Goal: Use online tool/utility: Use online tool/utility

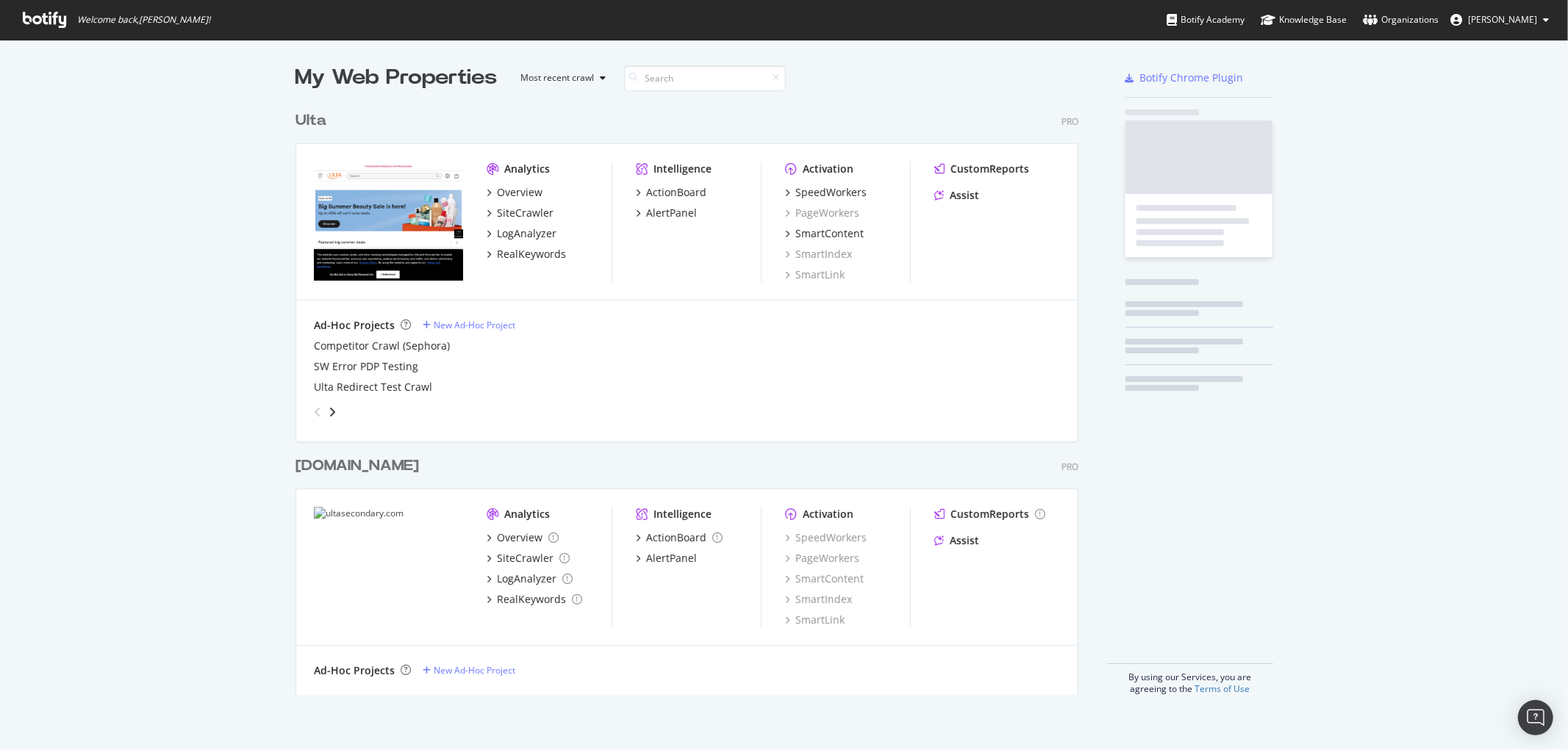
scroll to position [738, 1543]
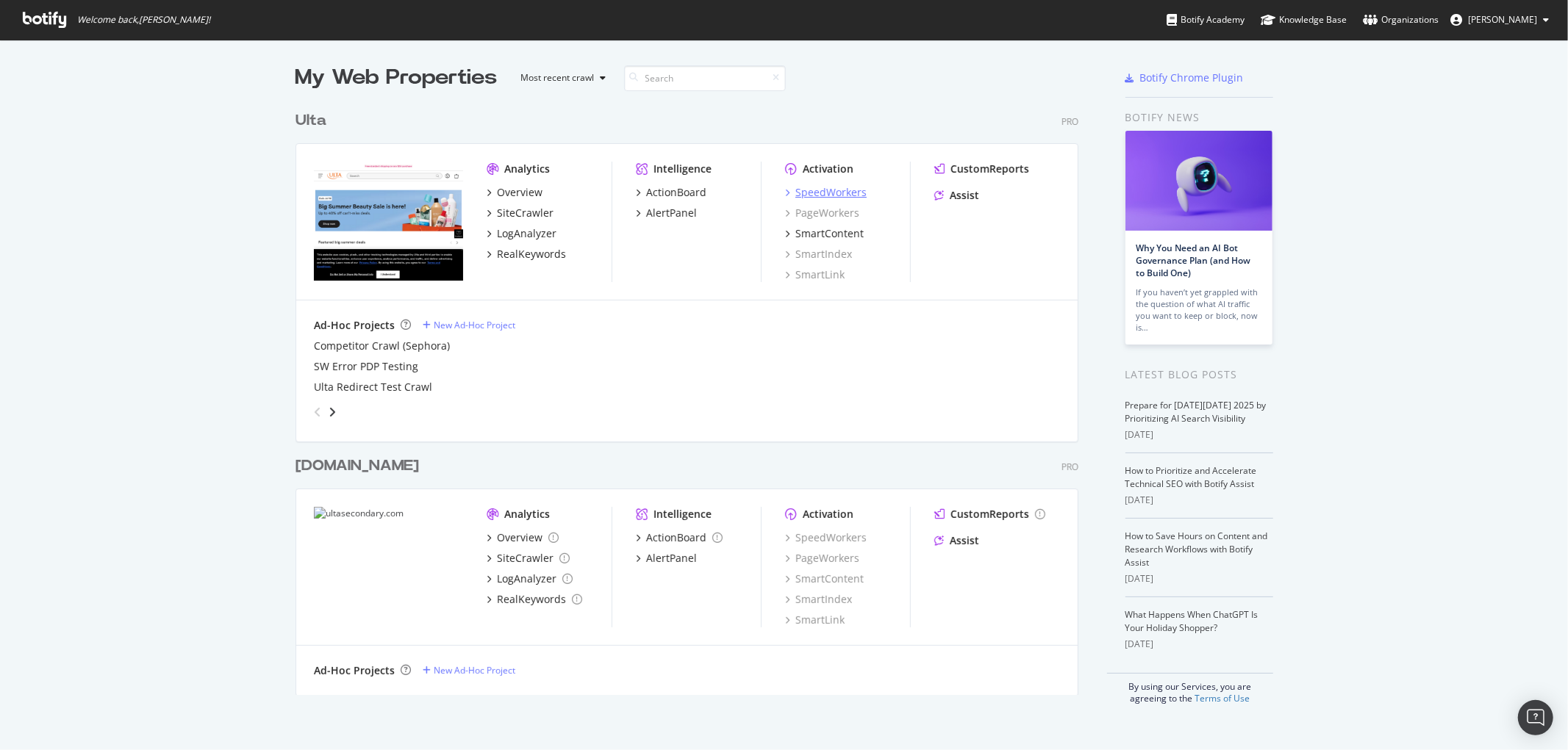
click at [832, 191] on div "SpeedWorkers" at bounding box center [831, 192] width 71 height 15
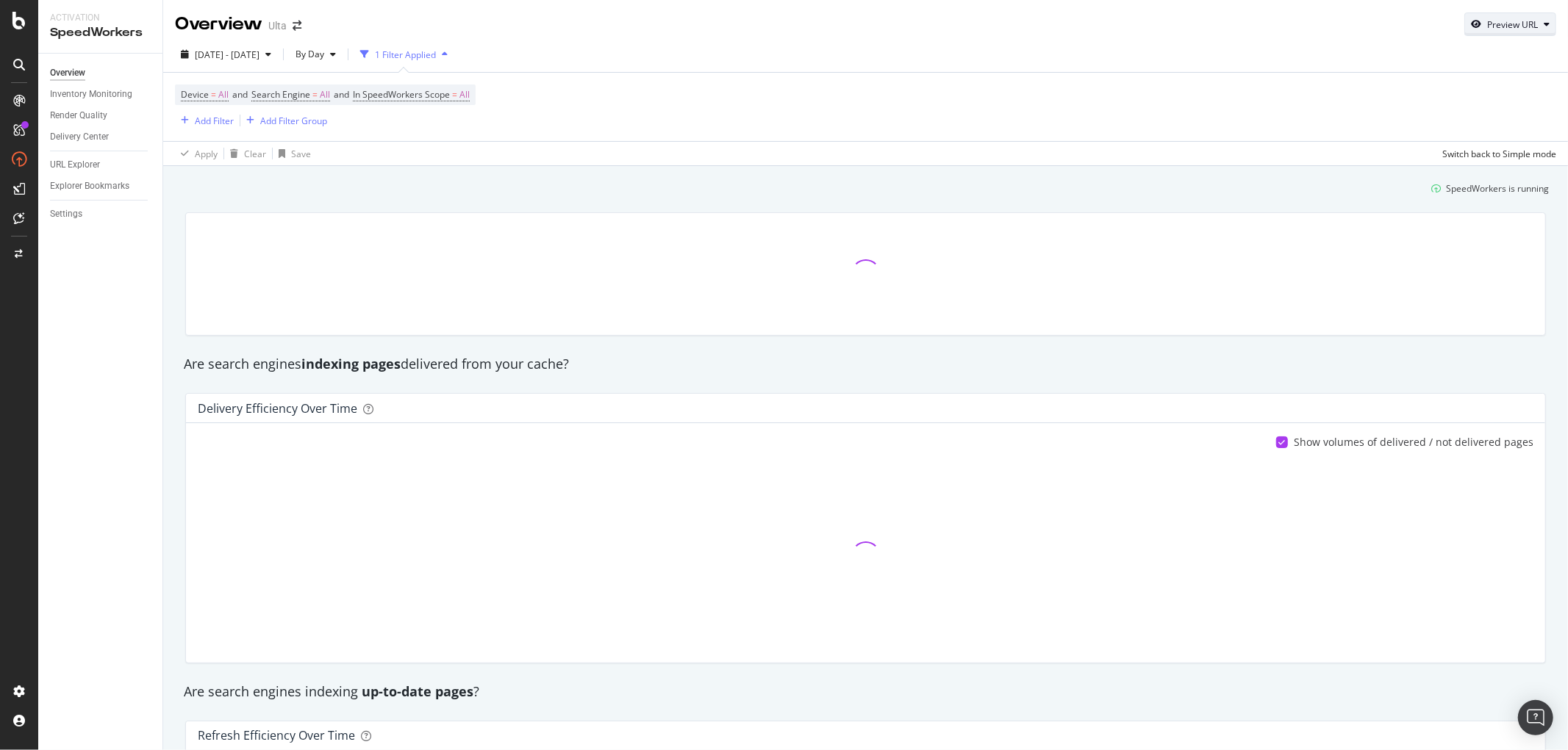
click at [1488, 23] on div "Preview URL" at bounding box center [1512, 25] width 51 height 12
click at [1457, 83] on input "url" at bounding box center [1453, 92] width 160 height 25
paste input "[URL][DOMAIN_NAME]"
type input "[URL][DOMAIN_NAME]"
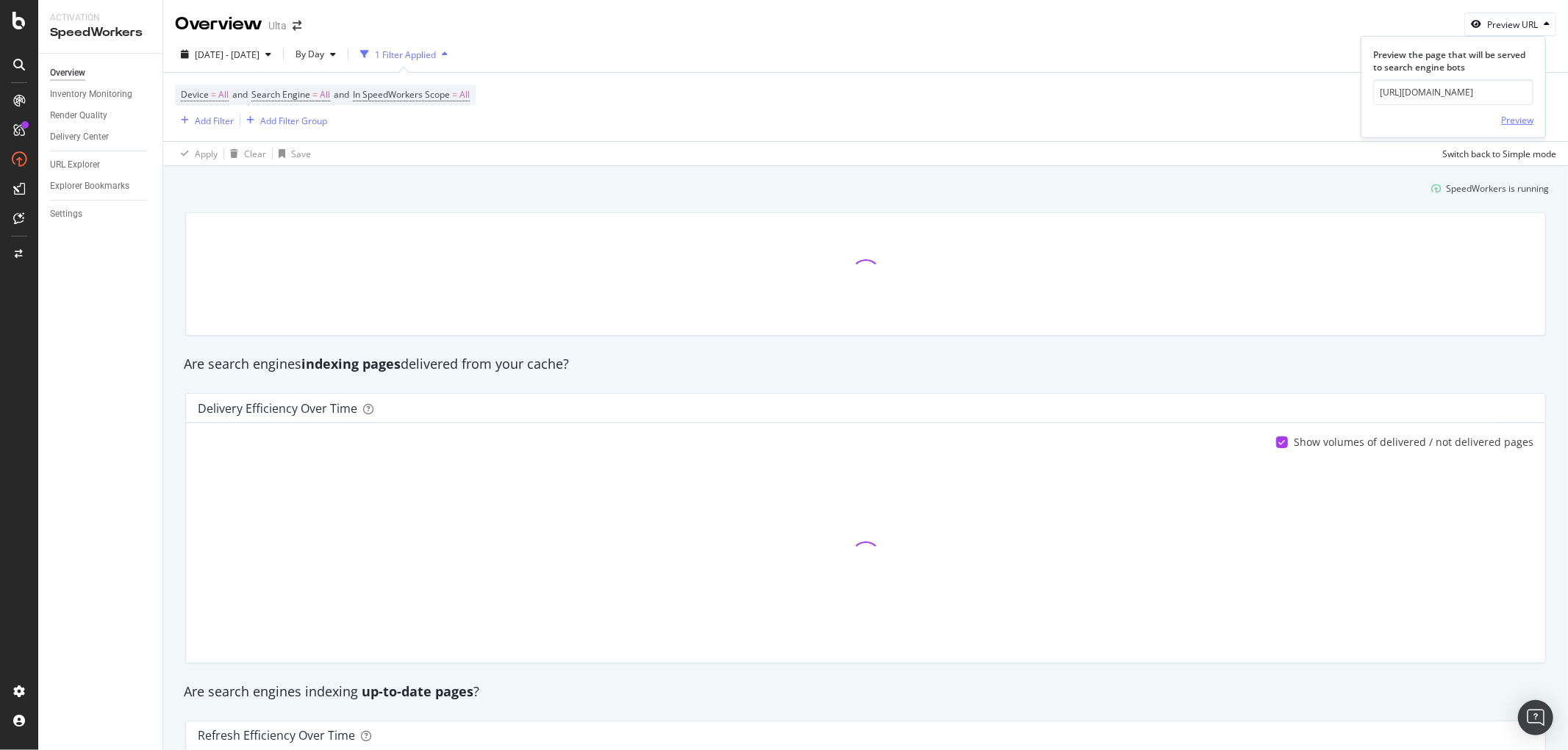
scroll to position [0, 0]
click at [1514, 128] on div "Preview" at bounding box center [1517, 120] width 32 height 22
click at [1505, 12] on button "Preview URL" at bounding box center [1509, 24] width 92 height 23
drag, startPoint x: 1492, startPoint y: 26, endPoint x: 1461, endPoint y: 73, distance: 56.3
click at [1488, 26] on div "Preview URL" at bounding box center [1512, 25] width 51 height 12
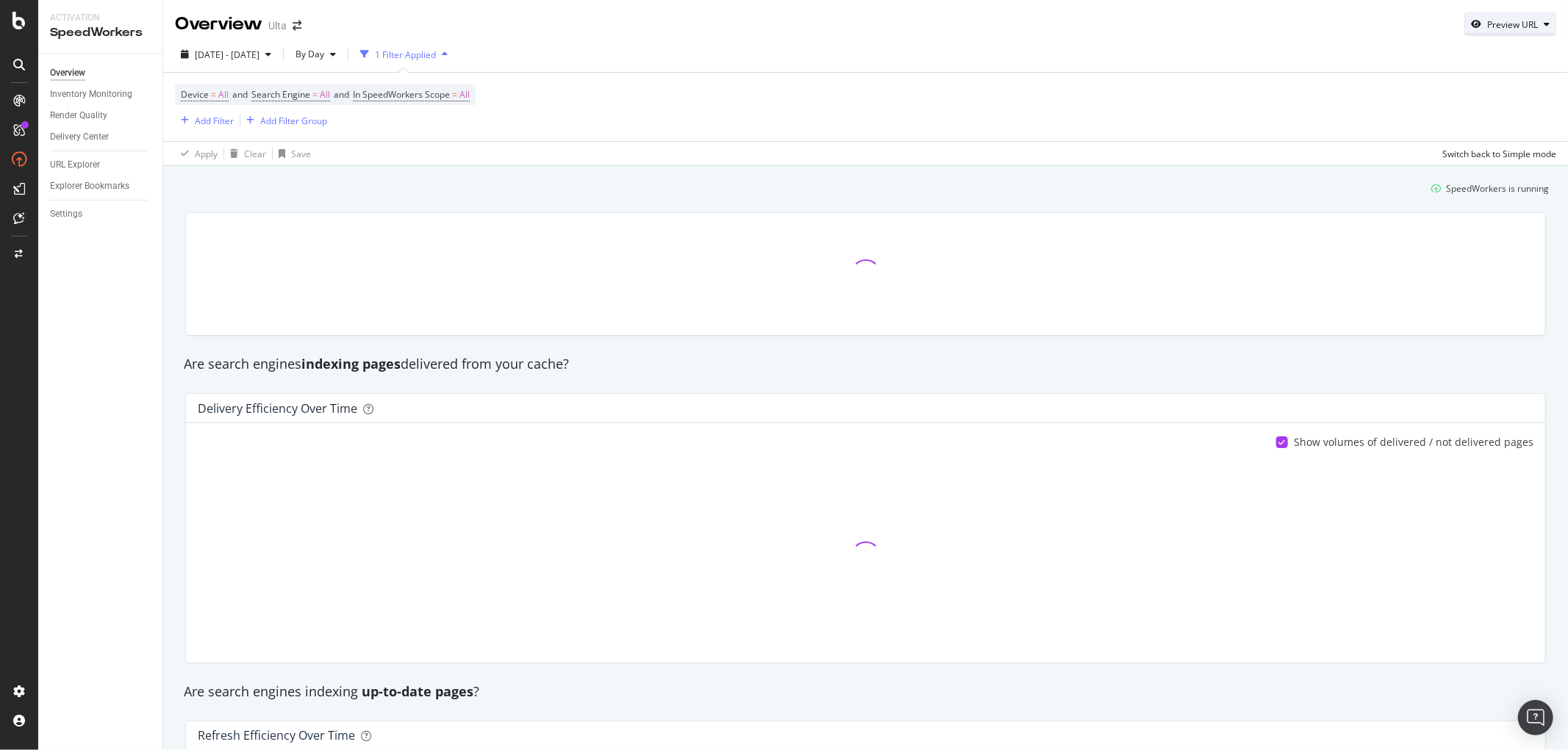
click at [1499, 16] on div "Preview URL" at bounding box center [1509, 24] width 90 height 21
click at [1468, 93] on input "url" at bounding box center [1453, 92] width 160 height 25
paste input "[URL][DOMAIN_NAME]"
type input "[URL][DOMAIN_NAME]"
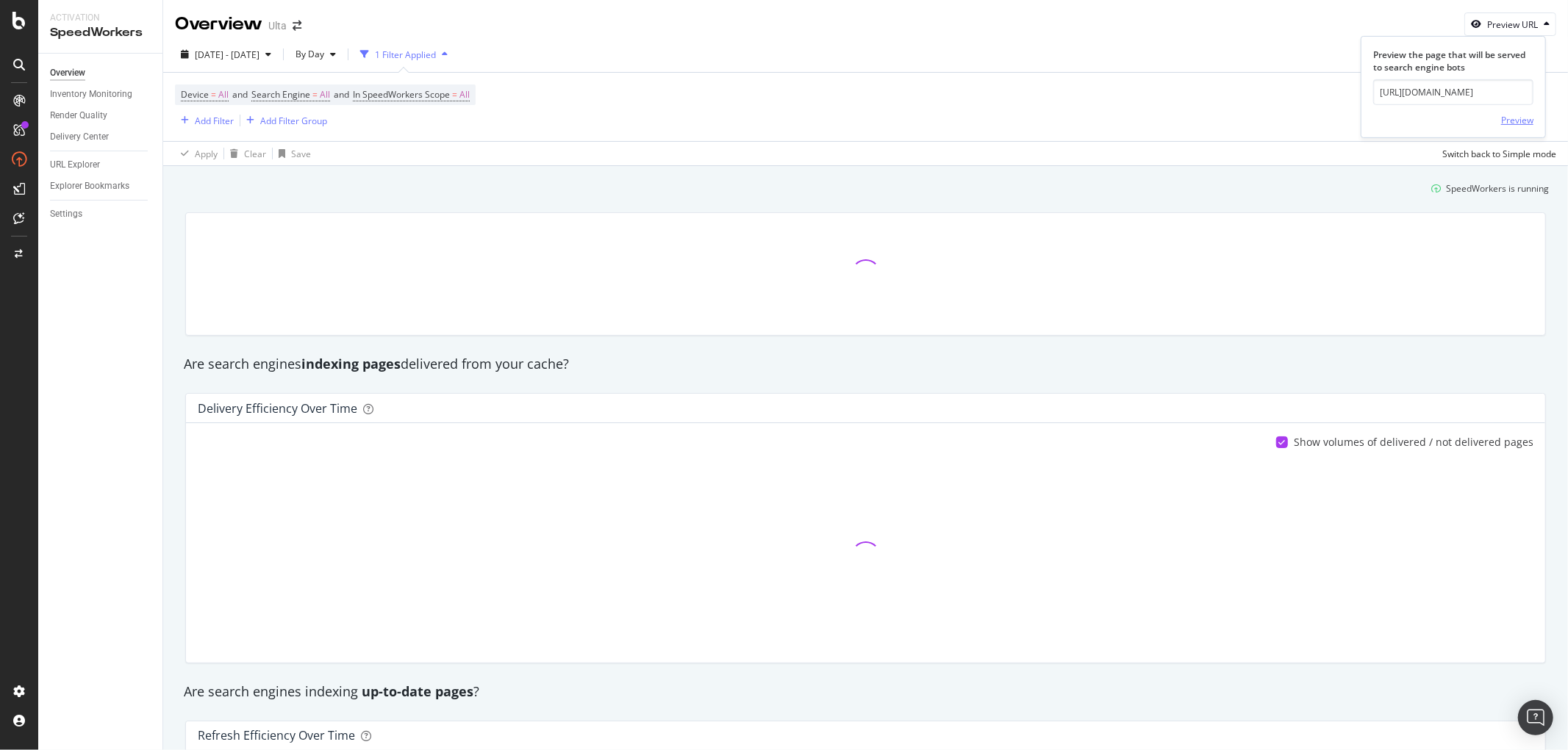
click at [1514, 116] on div "Preview" at bounding box center [1517, 120] width 32 height 12
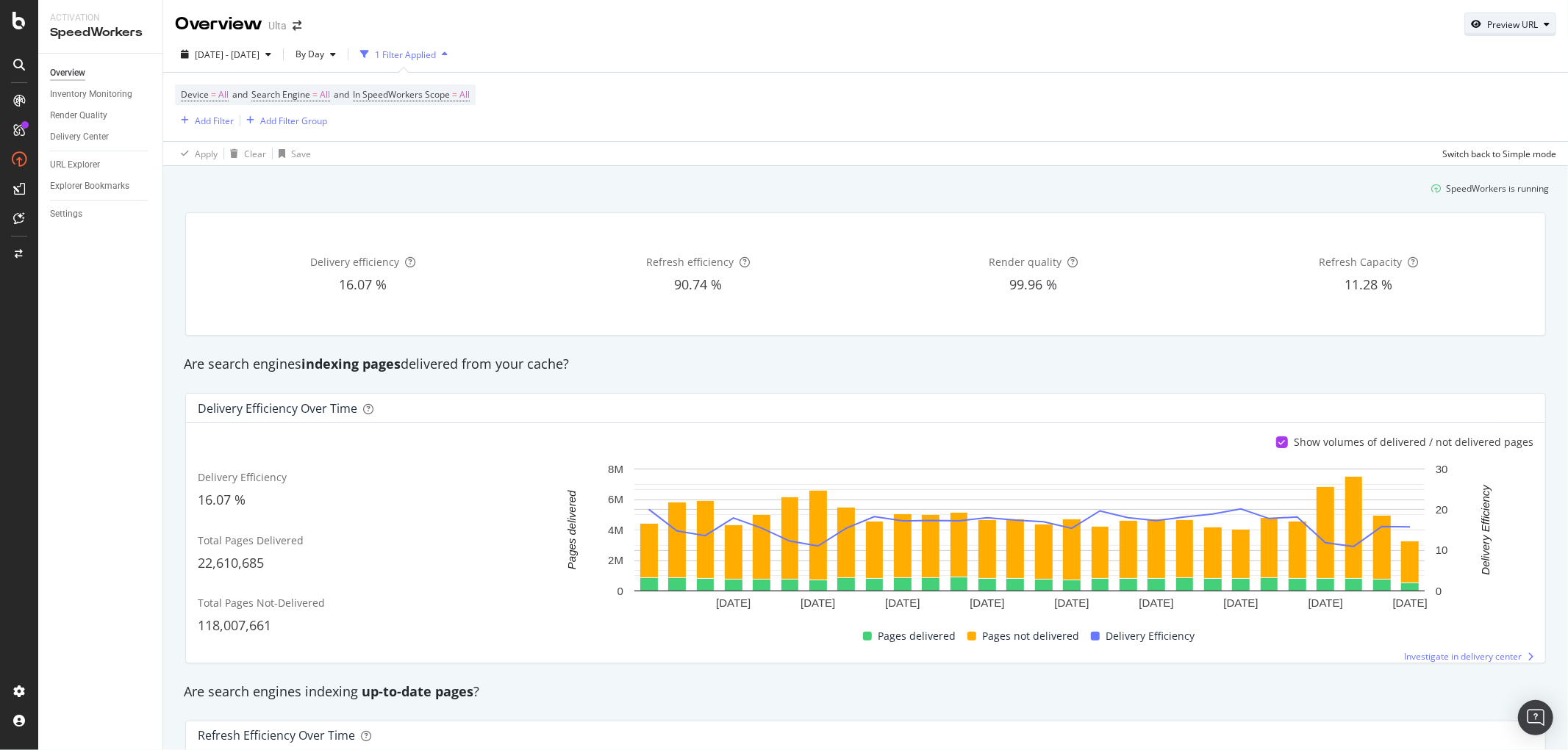
click at [1487, 32] on div "Preview URL" at bounding box center [1509, 24] width 90 height 21
click at [1445, 90] on input "url" at bounding box center [1453, 92] width 160 height 25
paste input "[URL][DOMAIN_NAME]"
type input "[URL][DOMAIN_NAME]"
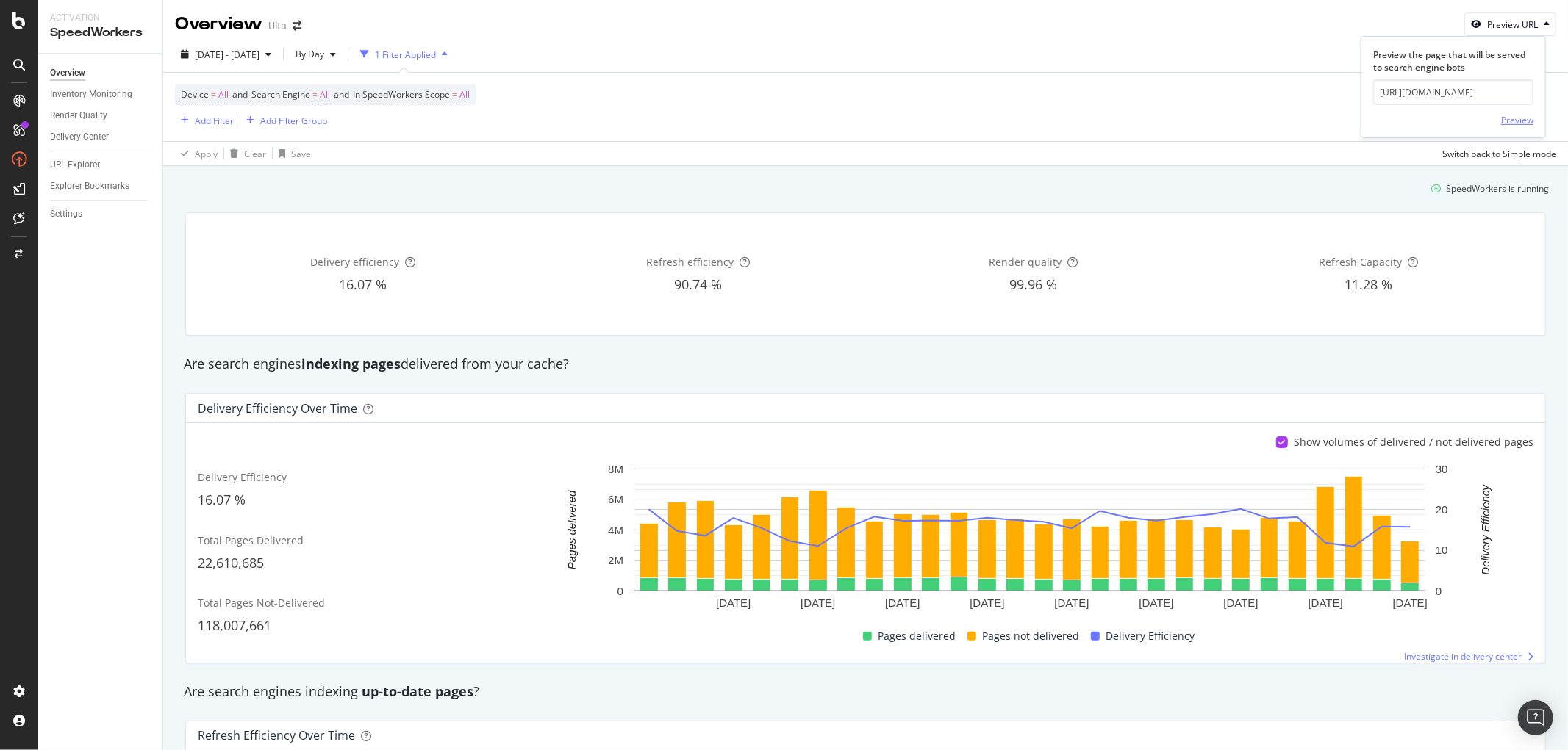
click at [1517, 120] on div "Preview" at bounding box center [1517, 120] width 32 height 12
